Goal: Task Accomplishment & Management: Manage account settings

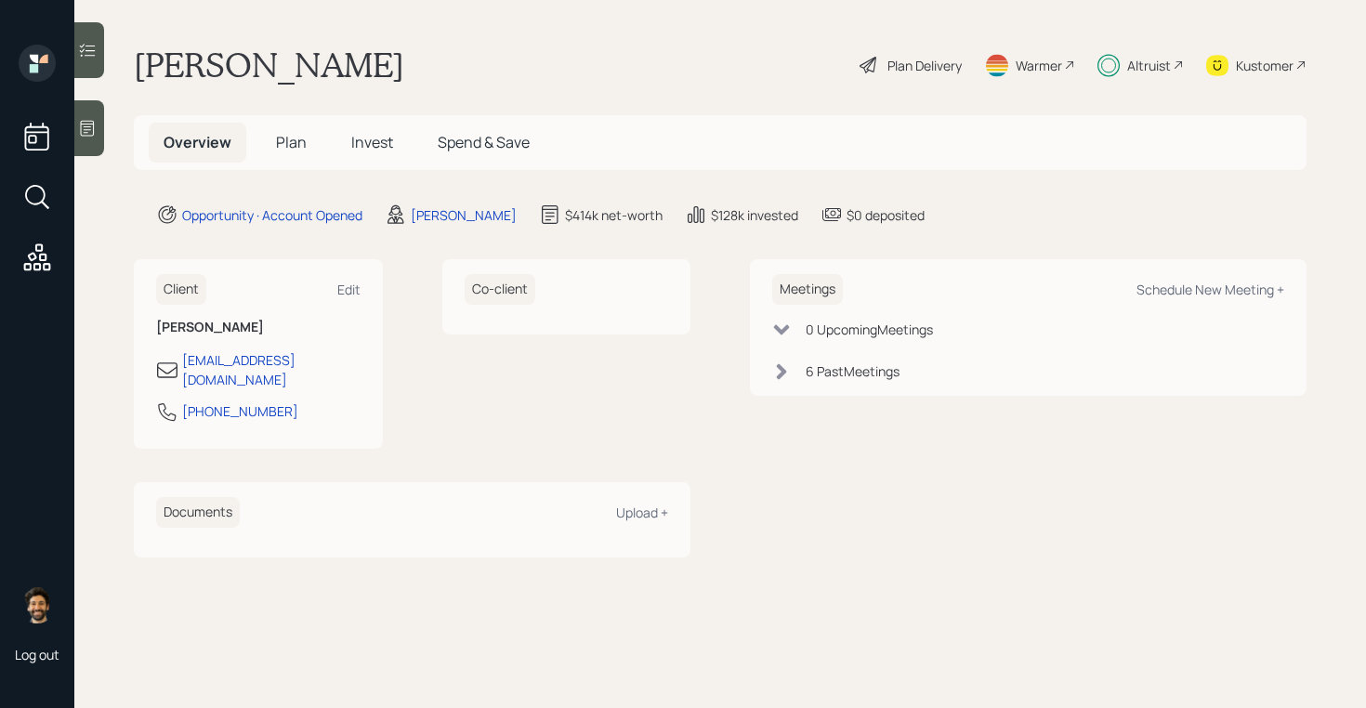
click at [363, 143] on span "Invest" at bounding box center [372, 142] width 42 height 20
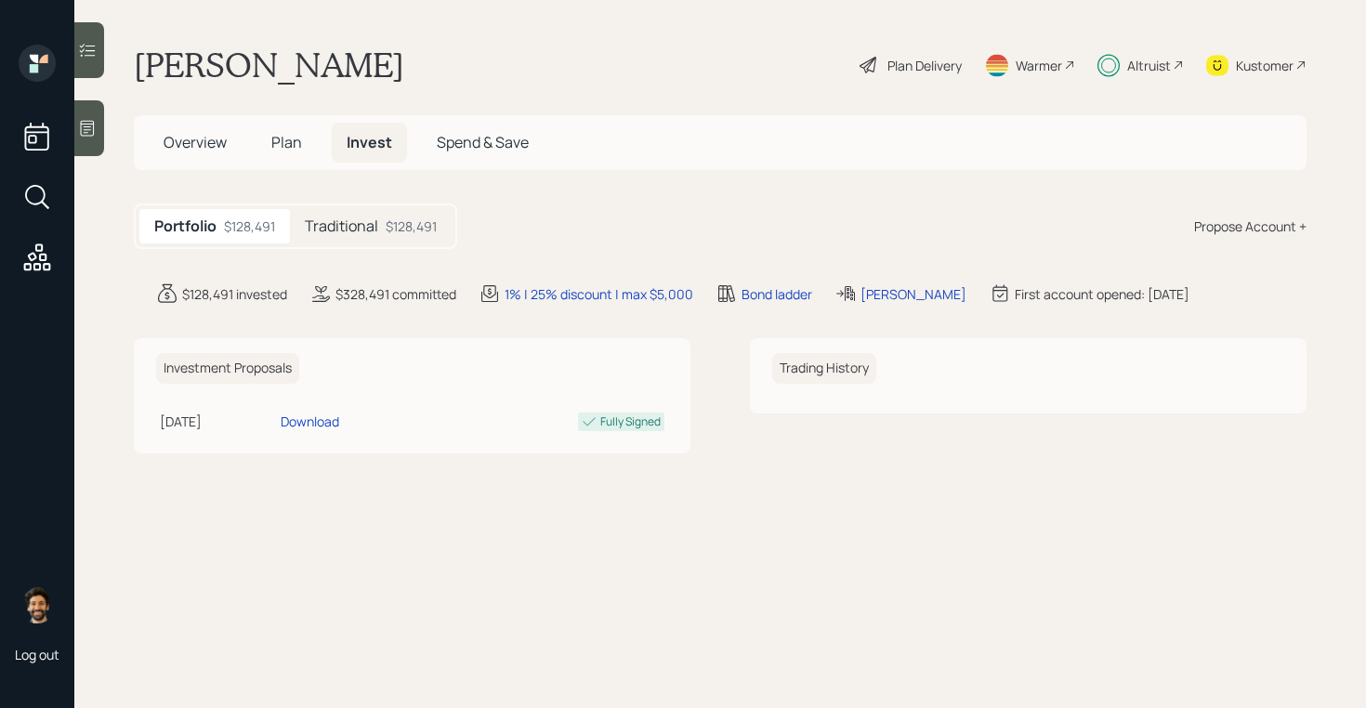
click at [336, 235] on h5 "Traditional" at bounding box center [341, 226] width 73 height 18
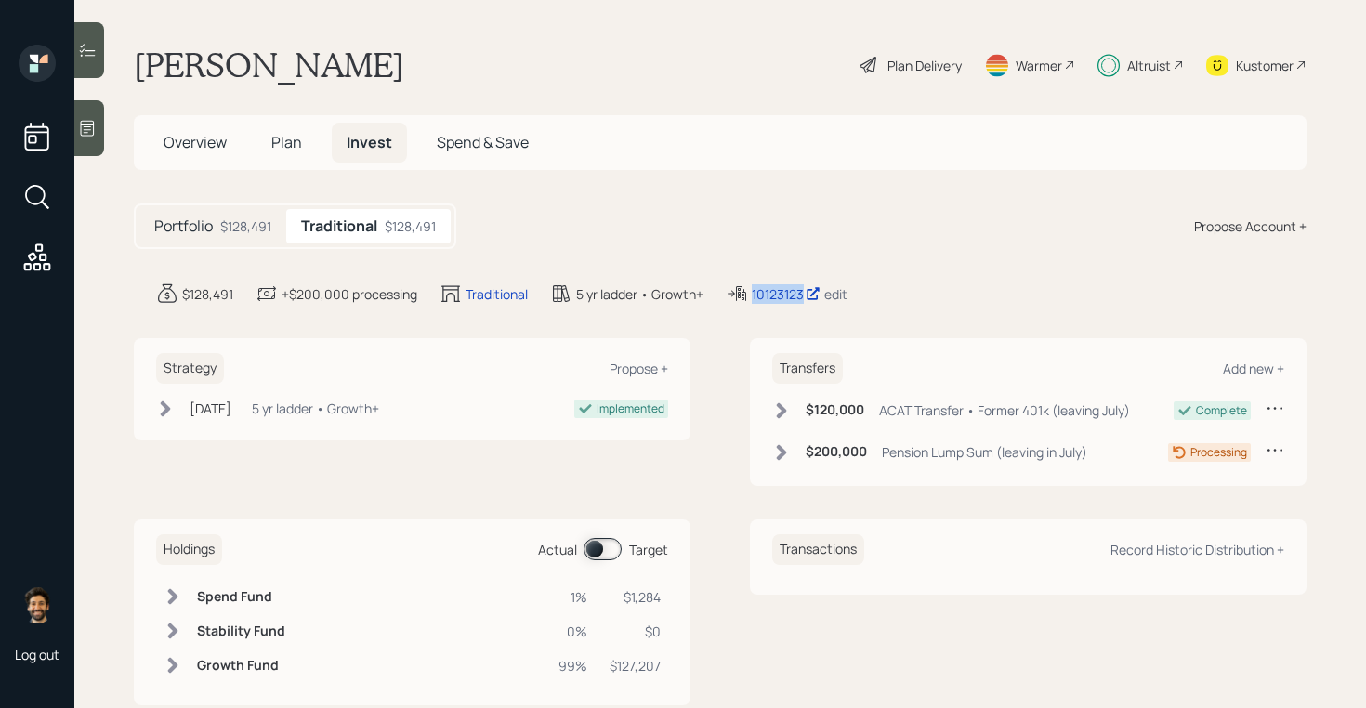
drag, startPoint x: 806, startPoint y: 296, endPoint x: 739, endPoint y: 296, distance: 66.9
click at [740, 296] on div "10123123 edit" at bounding box center [787, 293] width 122 height 22
copy div "10123123"
drag, startPoint x: 771, startPoint y: 297, endPoint x: 300, endPoint y: 3, distance: 555.5
click at [0, 0] on div "Log out Michelle Davidson Plan Delivery Warmer Altruist Kustomer Overview Plan …" at bounding box center [683, 354] width 1366 height 708
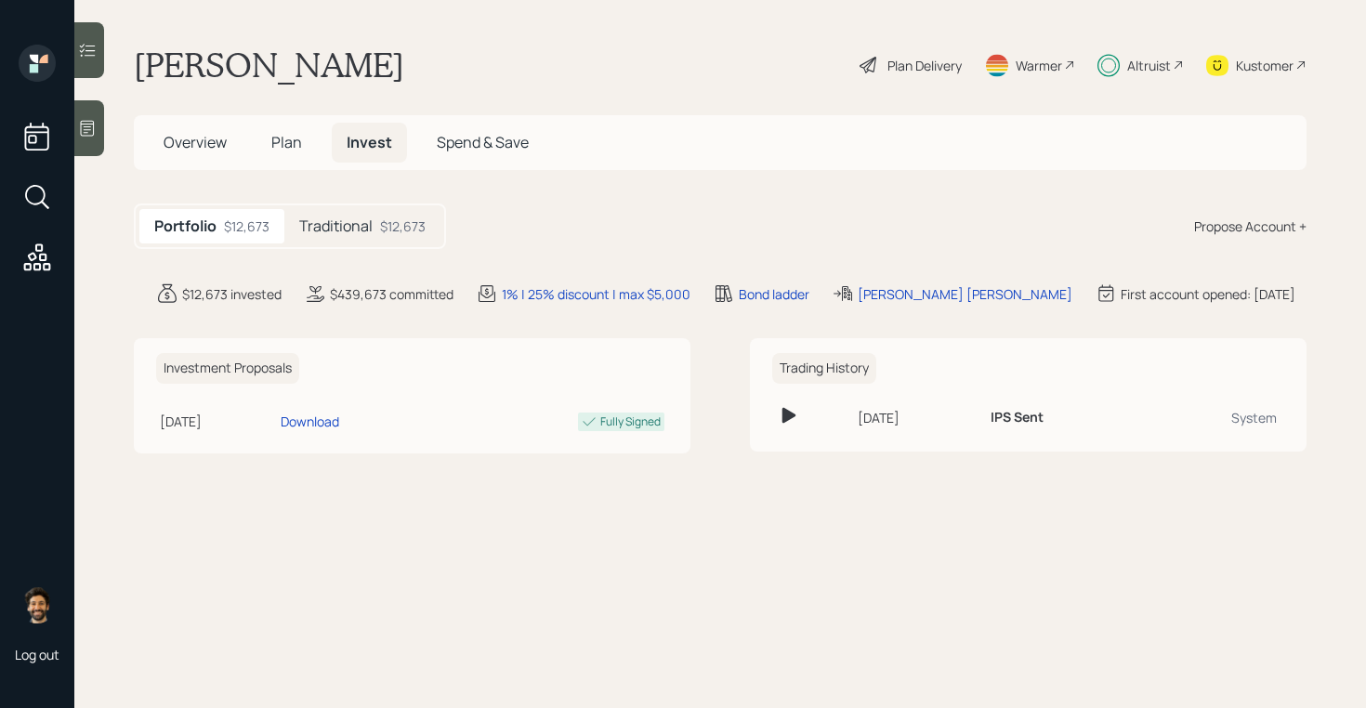
click at [334, 222] on h5 "Traditional" at bounding box center [335, 226] width 73 height 18
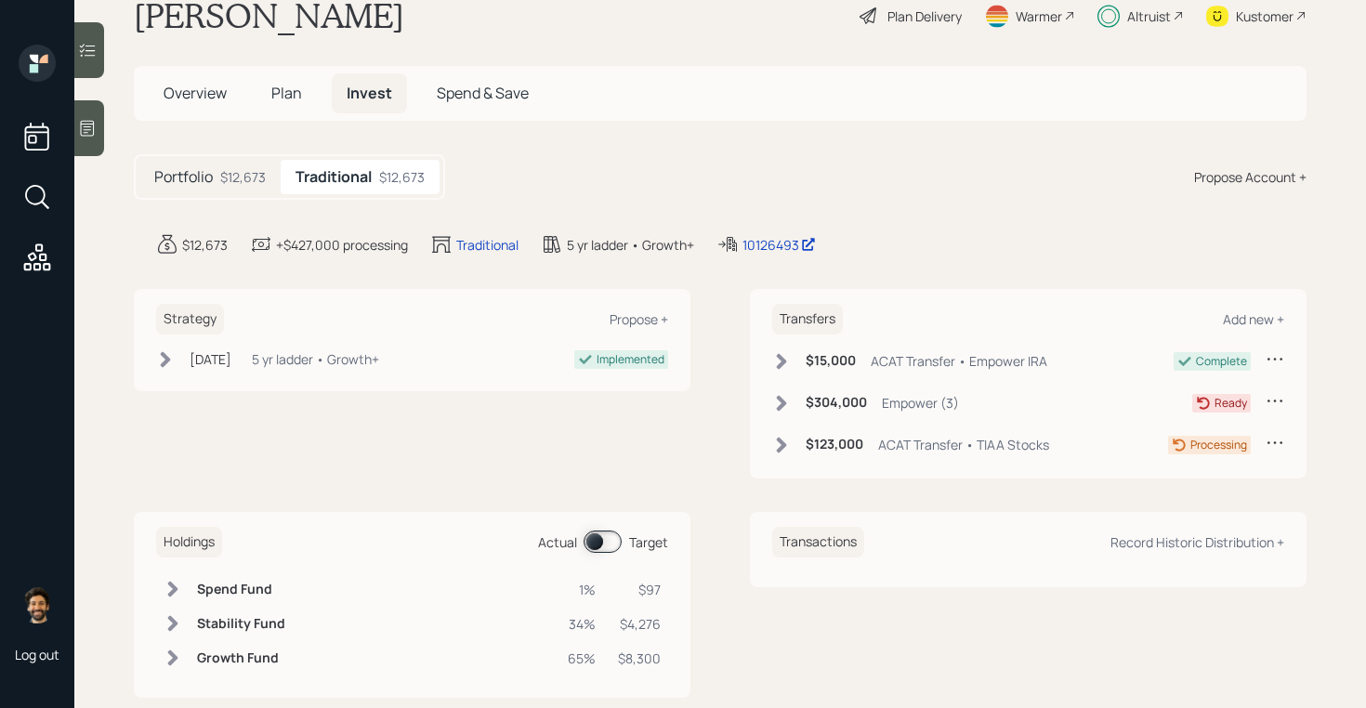
scroll to position [68, 0]
